Goal: Navigation & Orientation: Find specific page/section

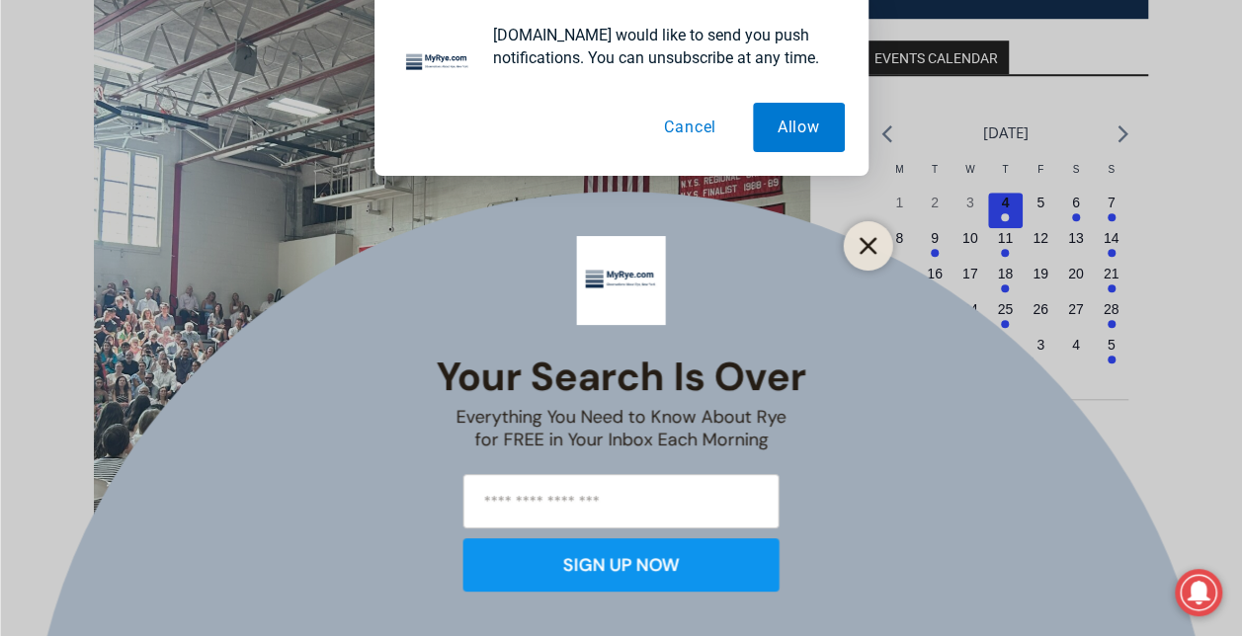
click at [877, 249] on button "Close" at bounding box center [868, 246] width 28 height 28
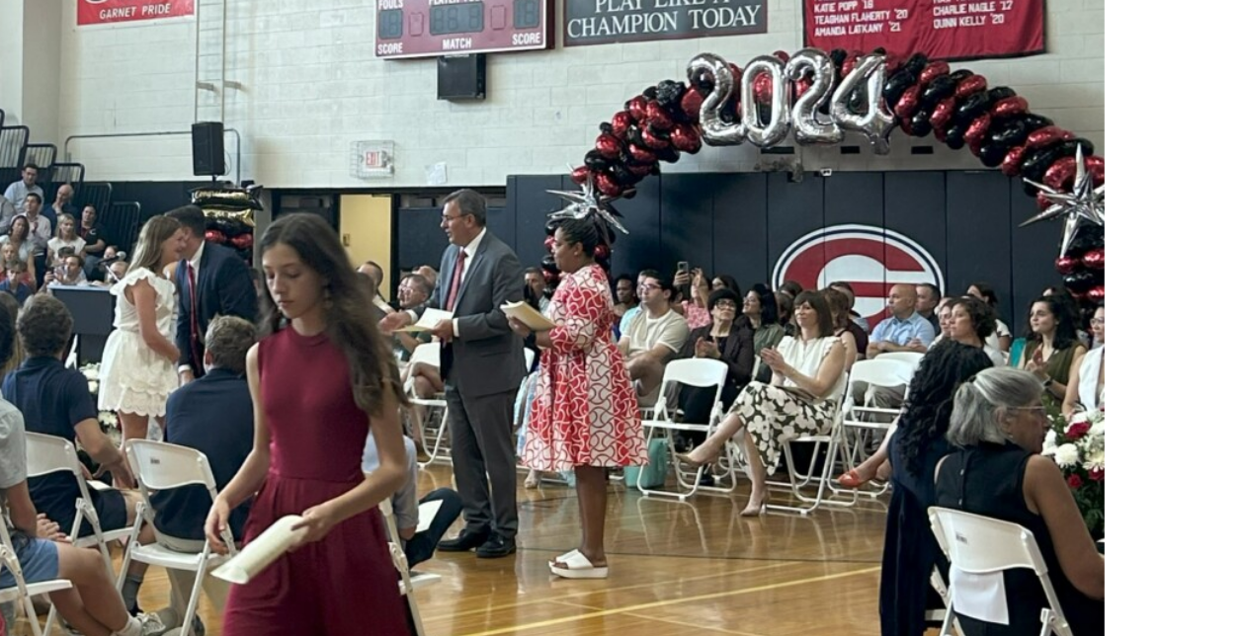
scroll to position [721, 0]
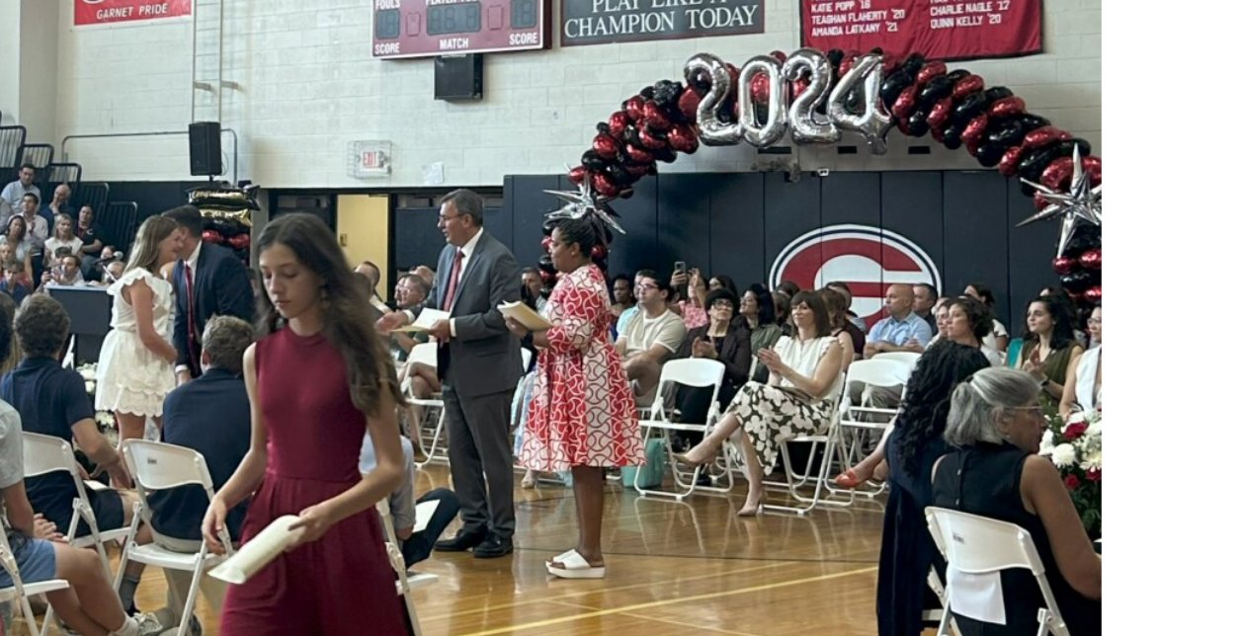
drag, startPoint x: 476, startPoint y: 395, endPoint x: 737, endPoint y: 352, distance: 264.3
click at [737, 352] on img at bounding box center [452, 317] width 716 height 955
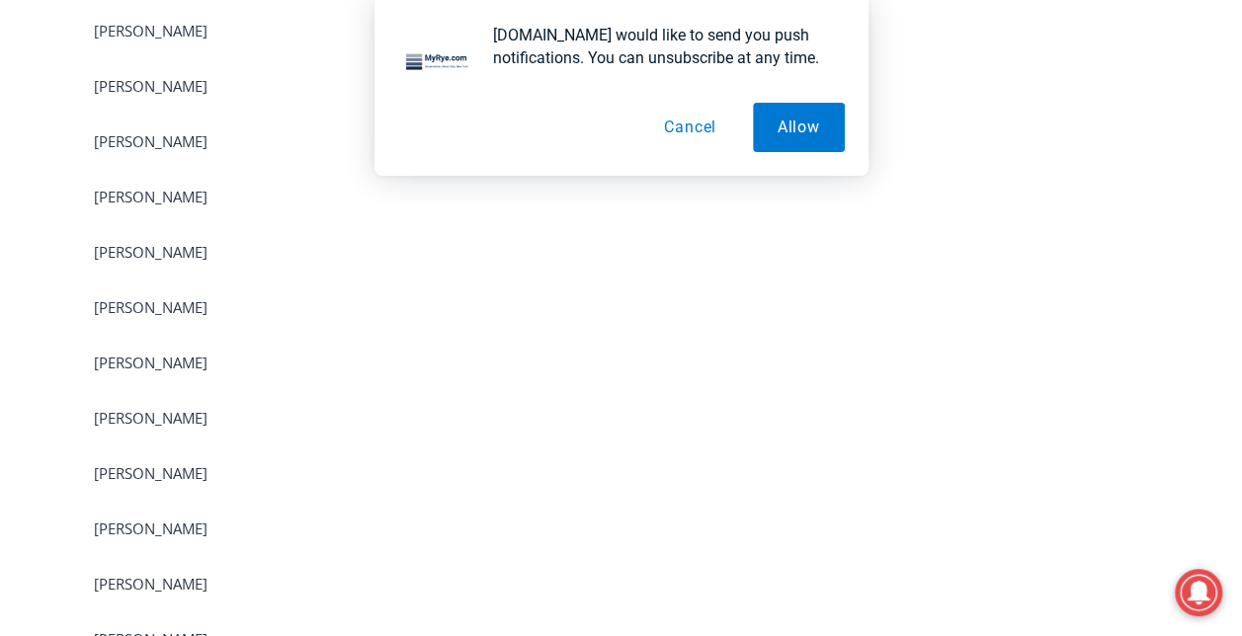
scroll to position [4328, 0]
click at [775, 126] on button "Allow" at bounding box center [799, 127] width 92 height 49
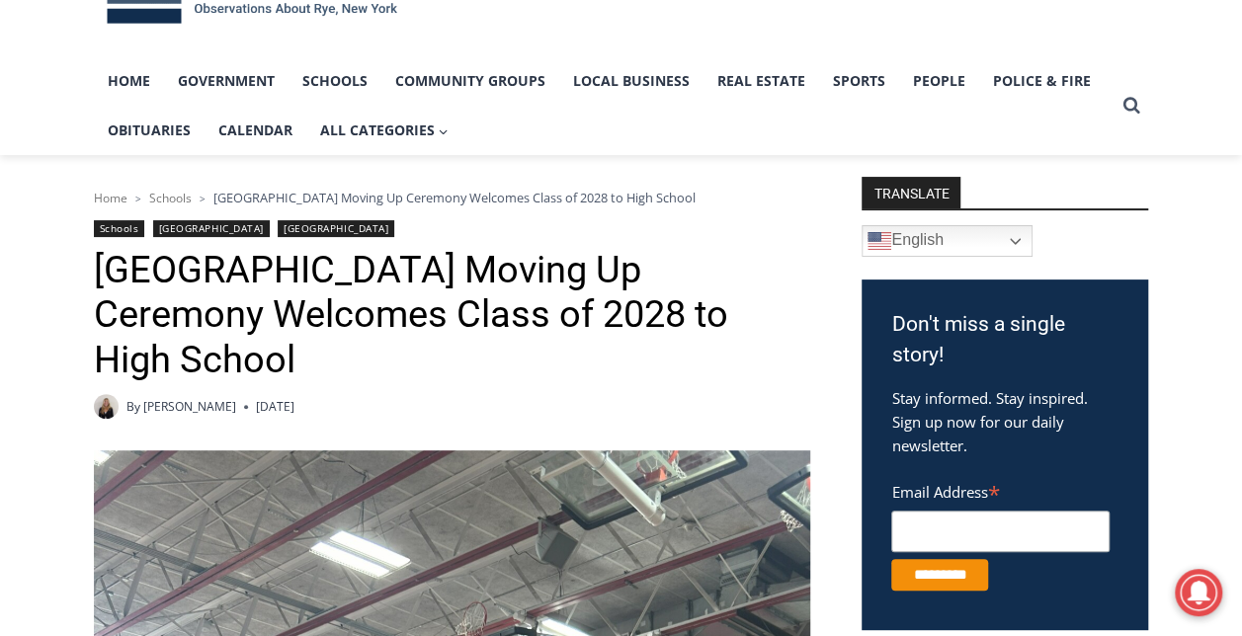
scroll to position [0, 0]
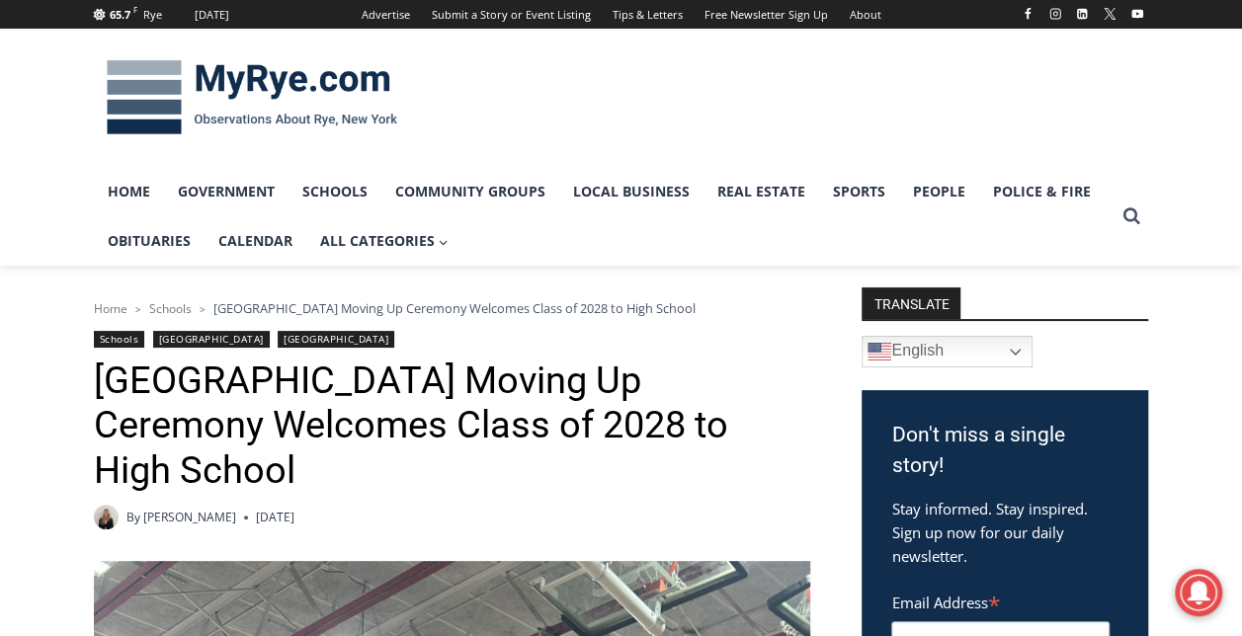
click at [130, 75] on img at bounding box center [252, 97] width 316 height 103
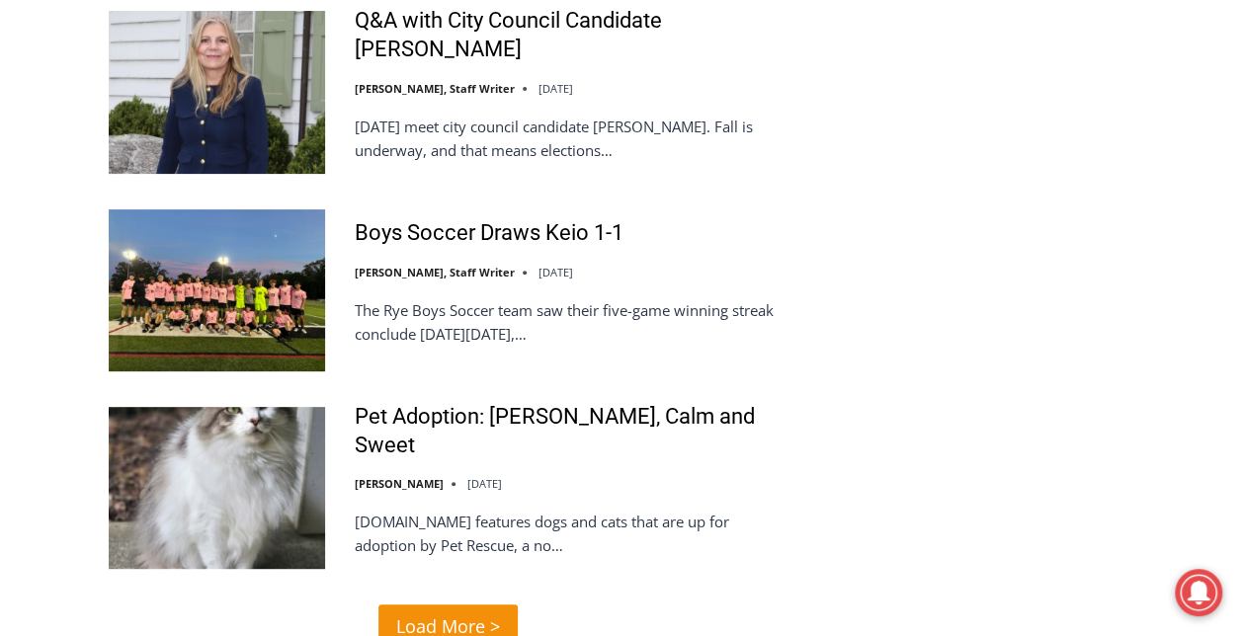
scroll to position [3934, 0]
